Goal: Transaction & Acquisition: Purchase product/service

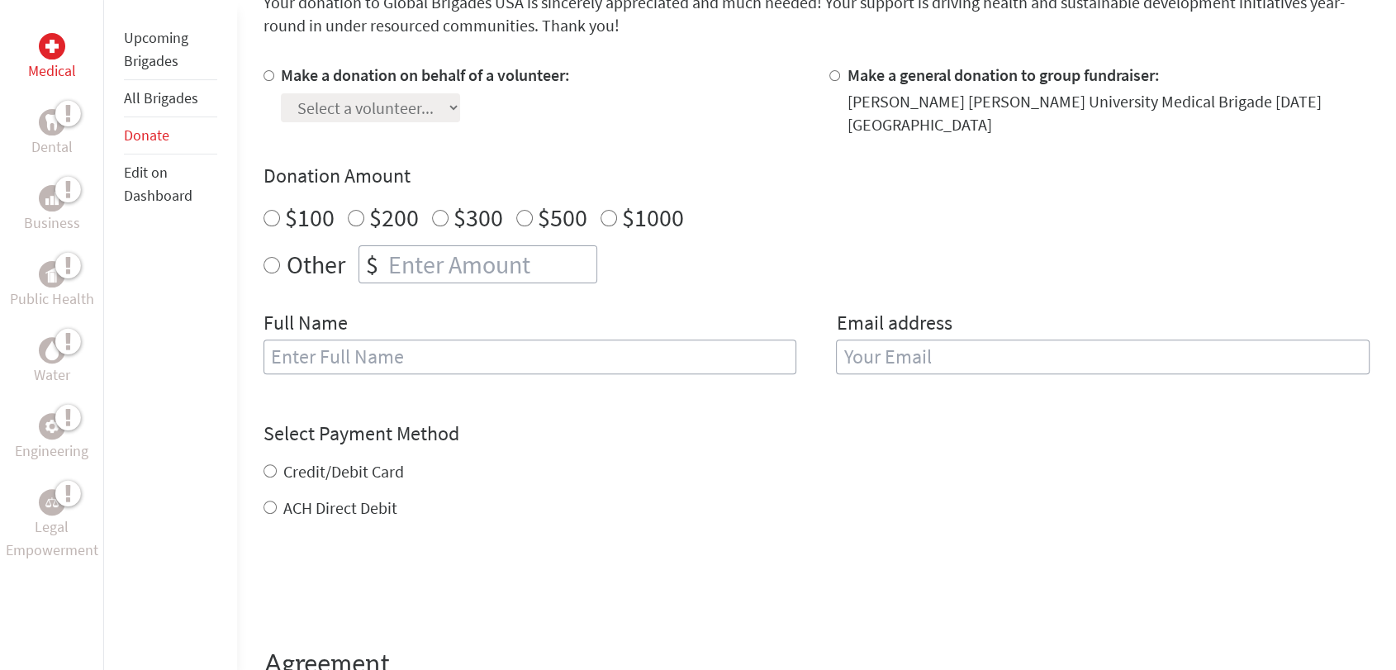
scroll to position [459, 0]
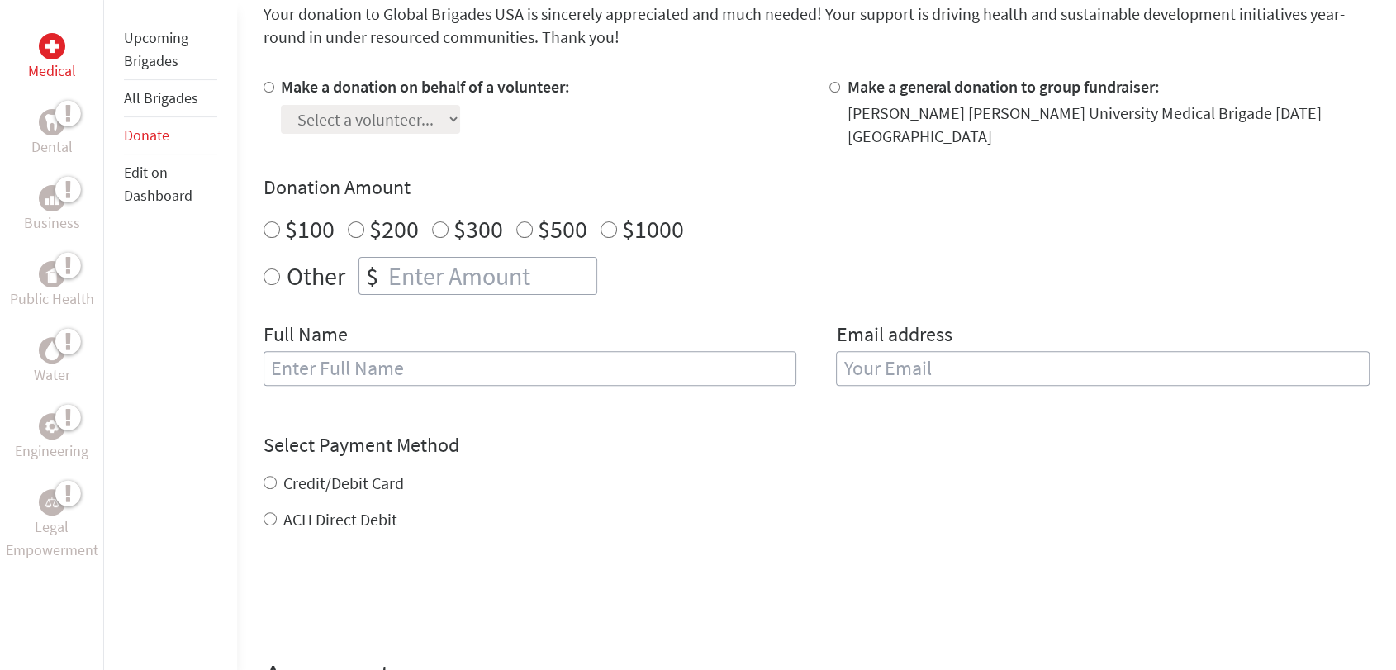
click at [369, 228] on label "$200" at bounding box center [394, 228] width 50 height 31
click at [364, 228] on input "$200" at bounding box center [356, 229] width 17 height 17
radio input "true"
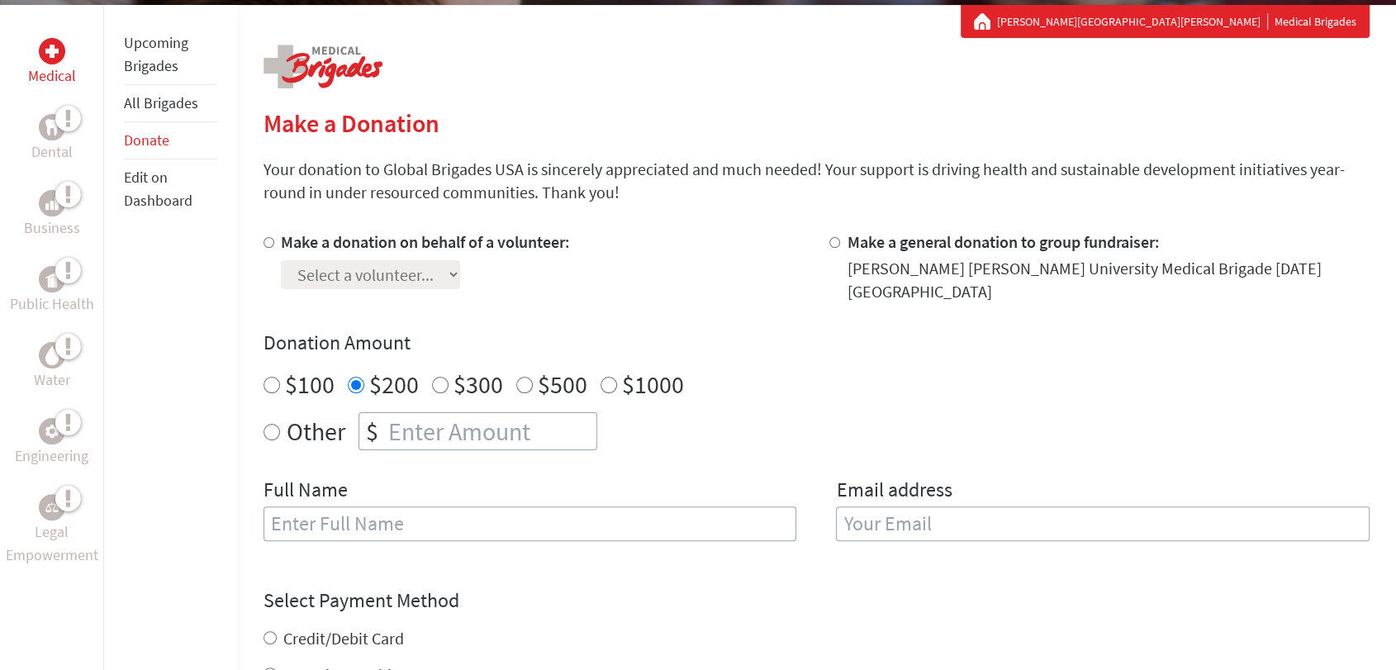
scroll to position [275, 0]
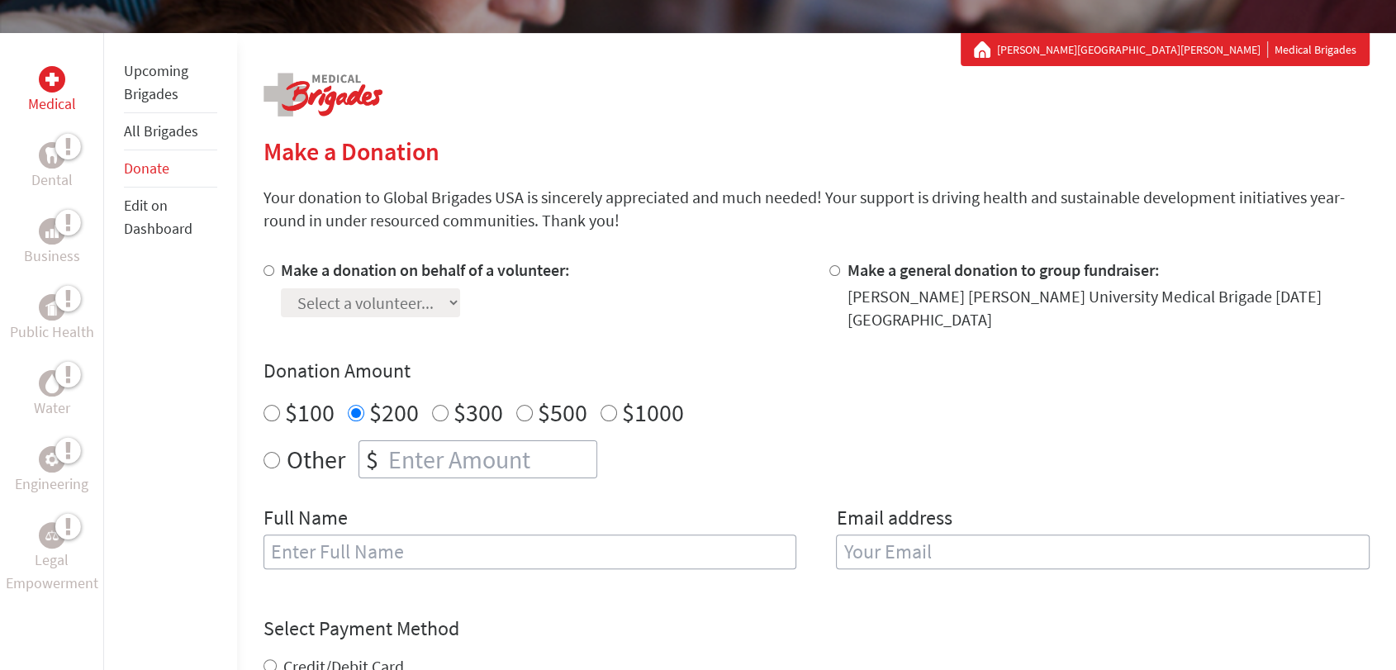
click at [832, 277] on div at bounding box center [838, 295] width 17 height 73
click at [834, 272] on input "Make a general donation to group fundraiser:" at bounding box center [835, 270] width 11 height 11
radio input "true"
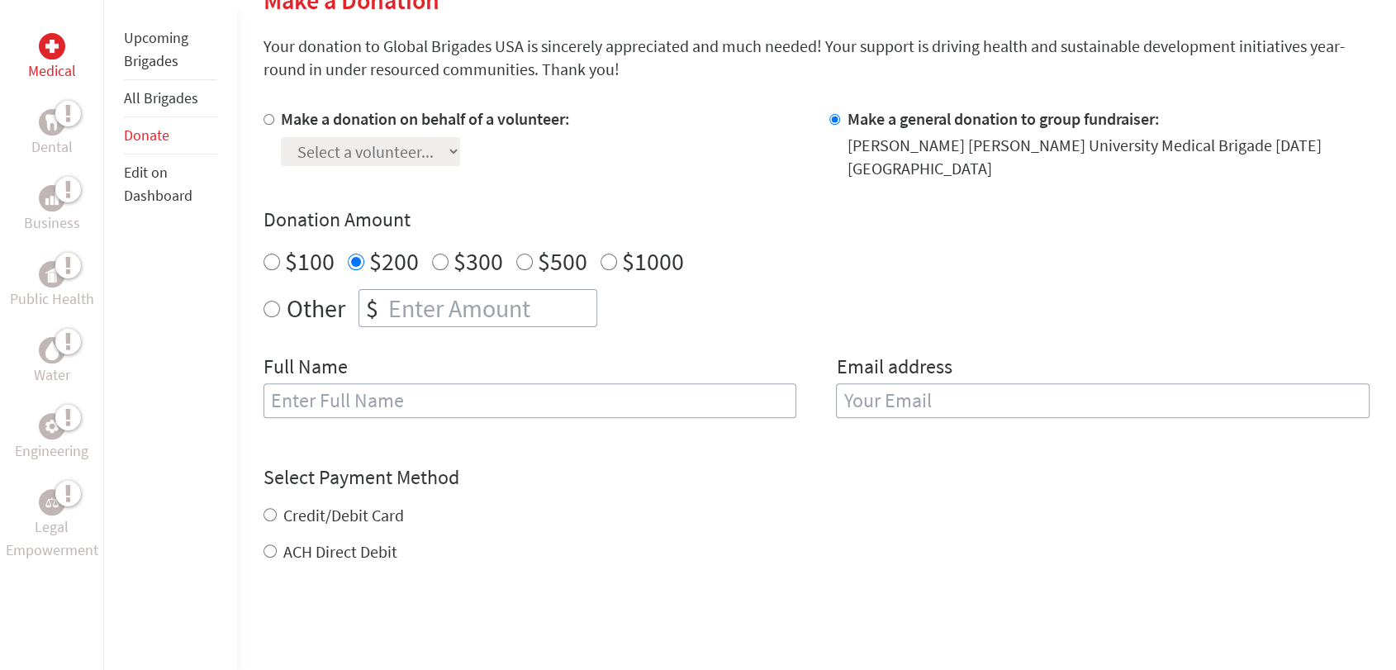
scroll to position [459, 0]
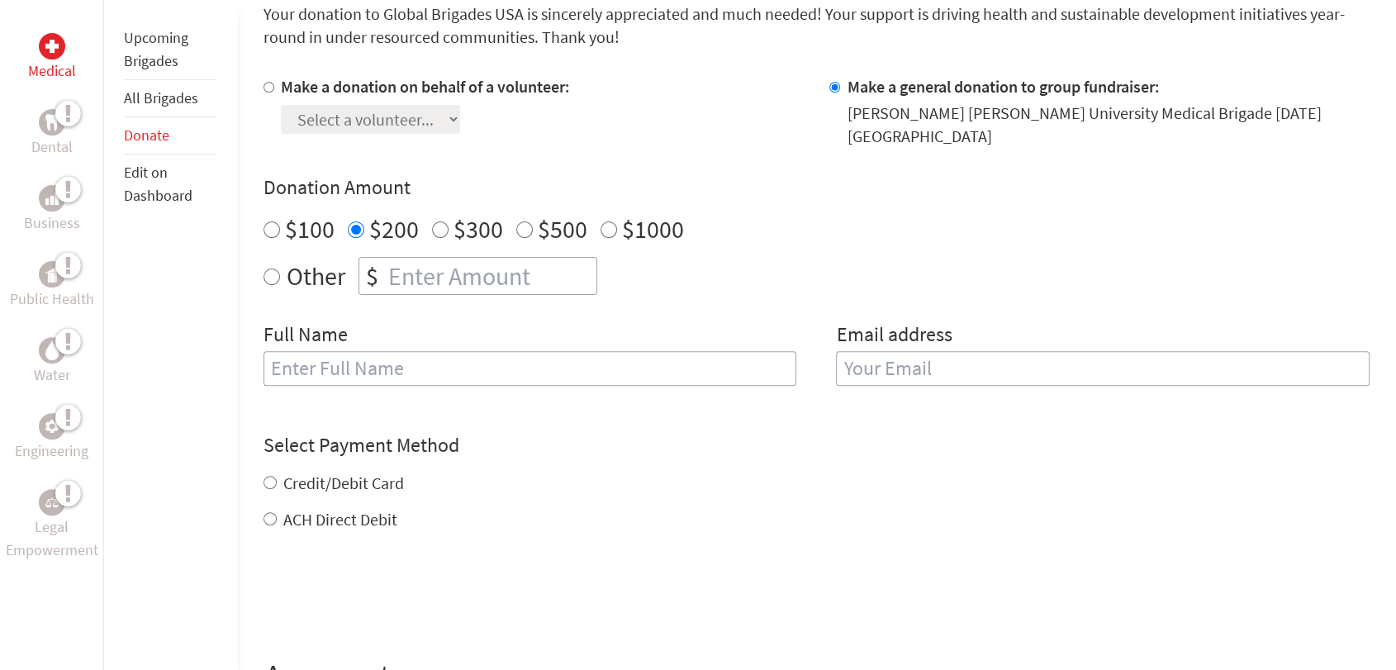
click at [348, 473] on label "Credit/Debit Card" at bounding box center [343, 483] width 121 height 21
click at [277, 476] on input "Credit/Debit Card" at bounding box center [270, 482] width 13 height 13
radio input "true"
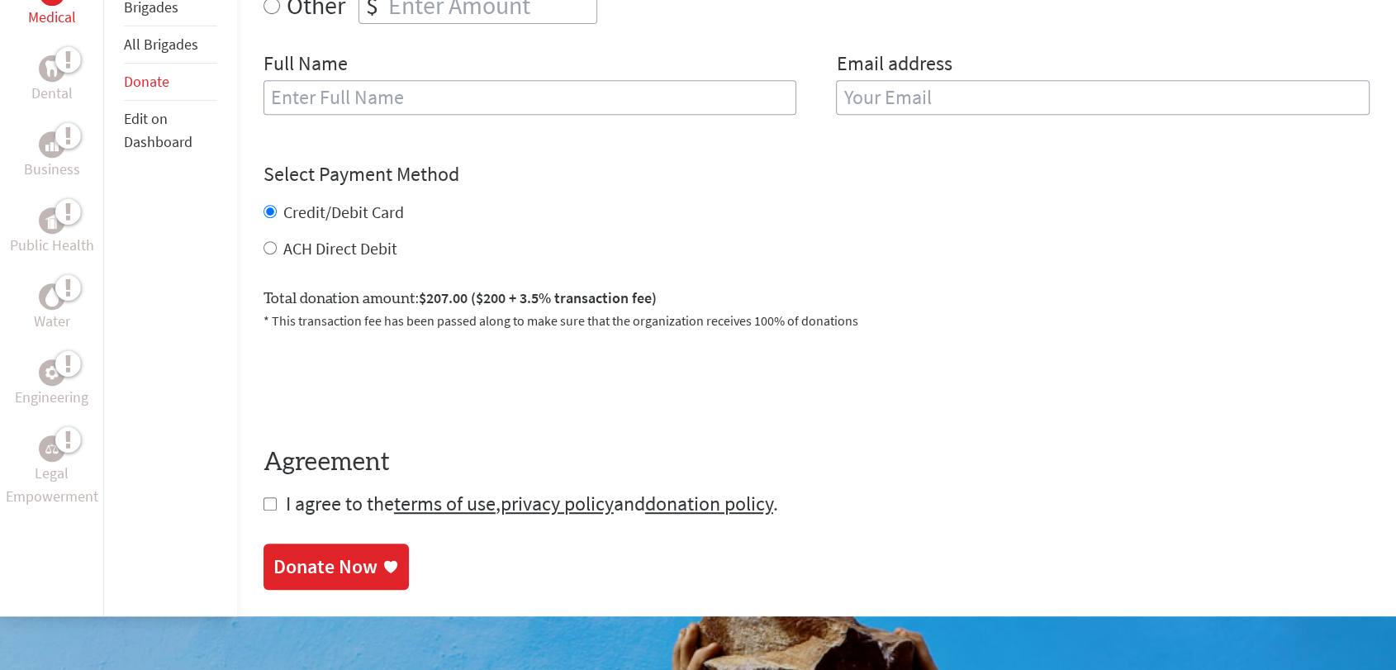
scroll to position [734, 0]
